Goal: Find specific page/section: Find specific page/section

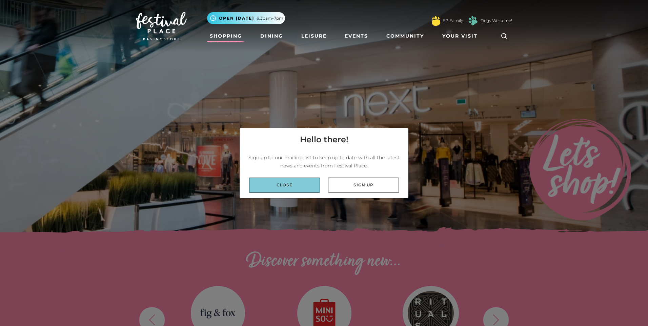
click at [294, 189] on link "Close" at bounding box center [284, 184] width 71 height 15
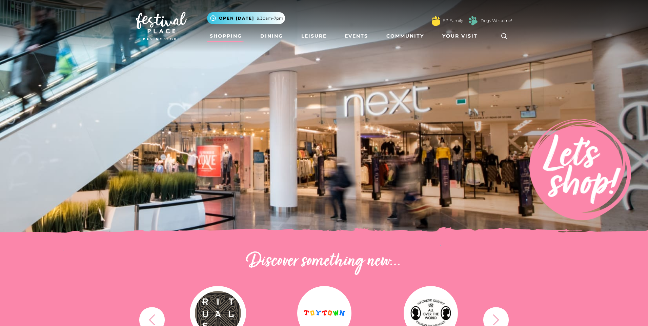
click at [229, 38] on link "Shopping" at bounding box center [226, 36] width 38 height 13
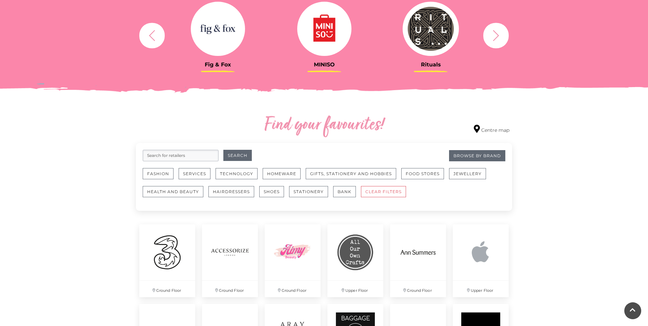
scroll to position [286, 0]
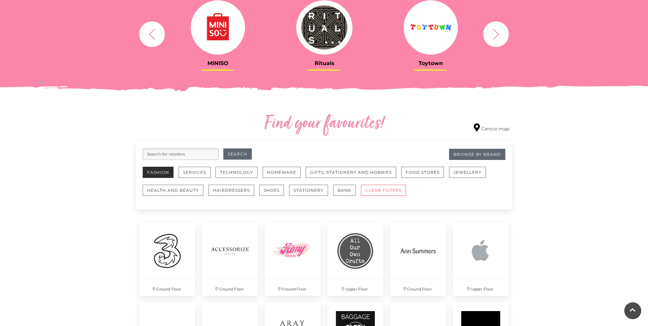
click at [154, 170] on button "Fashion" at bounding box center [158, 172] width 31 height 11
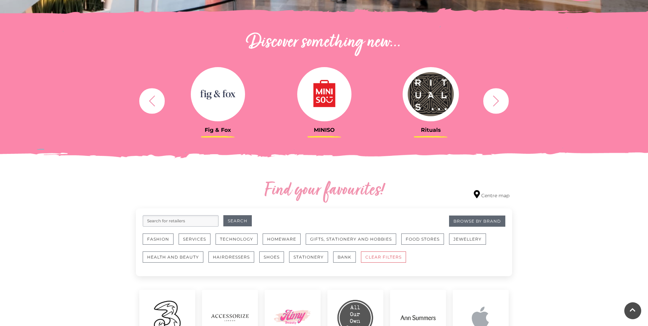
scroll to position [220, 0]
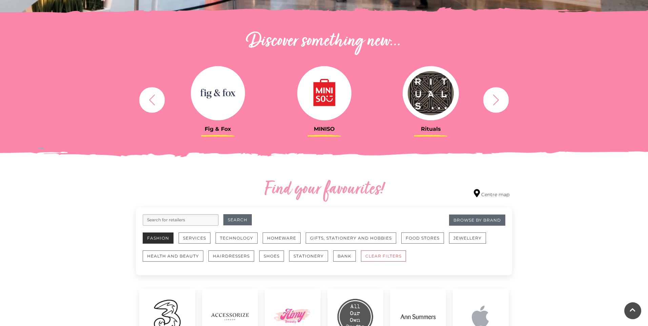
click at [157, 238] on button "Fashion" at bounding box center [158, 237] width 31 height 11
